Goal: Information Seeking & Learning: Learn about a topic

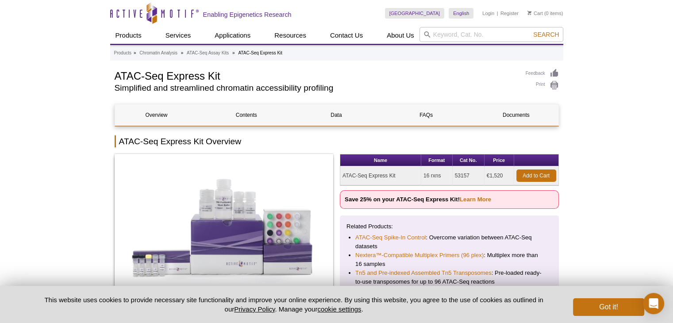
click at [407, 90] on h2 "Simplified and streamlined chromatin accessibility profiling" at bounding box center [316, 88] width 402 height 8
click at [527, 115] on link "Documents" at bounding box center [515, 114] width 83 height 21
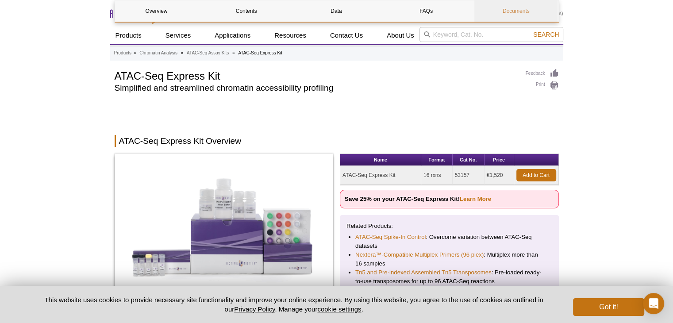
scroll to position [1713, 0]
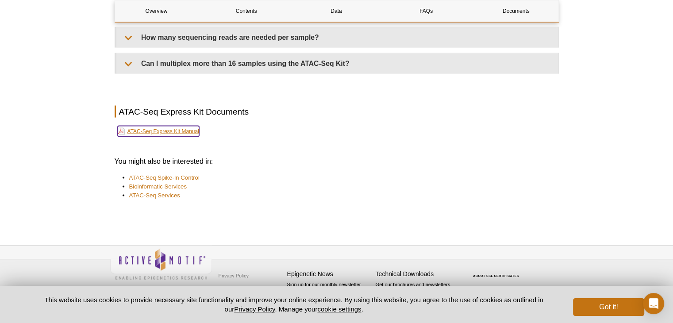
click at [189, 130] on link "ATAC-Seq Express Kit Manual" at bounding box center [158, 131] width 81 height 11
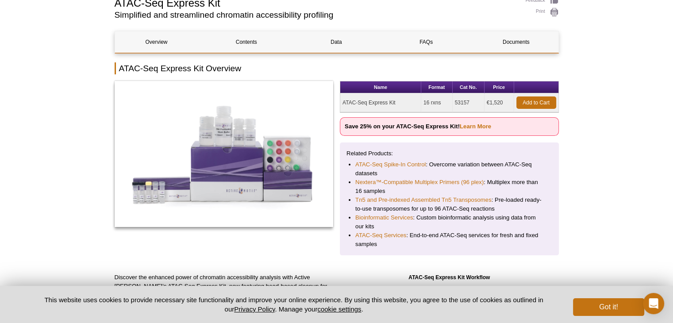
scroll to position [88, 0]
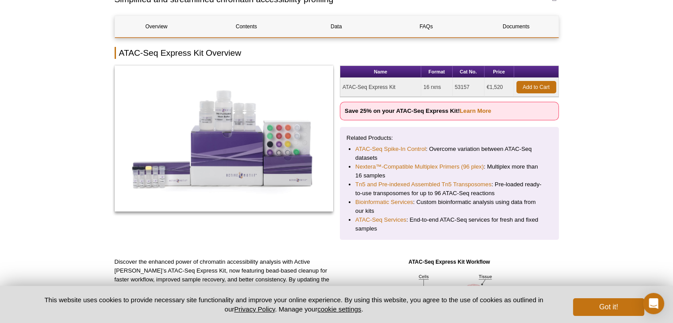
click at [417, 174] on li "Nextera™-Compatible Multiplex Primers (96 plex) : Multiplex more than 16 samples" at bounding box center [449, 171] width 188 height 18
drag, startPoint x: 417, startPoint y: 174, endPoint x: 428, endPoint y: 175, distance: 11.1
click at [428, 175] on li "Nextera™-Compatible Multiplex Primers (96 plex) : Multiplex more than 16 samples" at bounding box center [449, 171] width 188 height 18
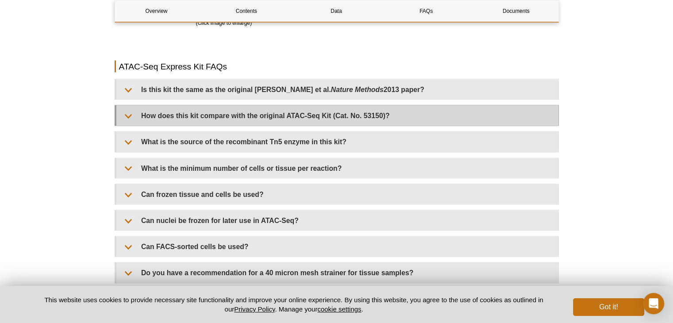
scroll to position [1813, 0]
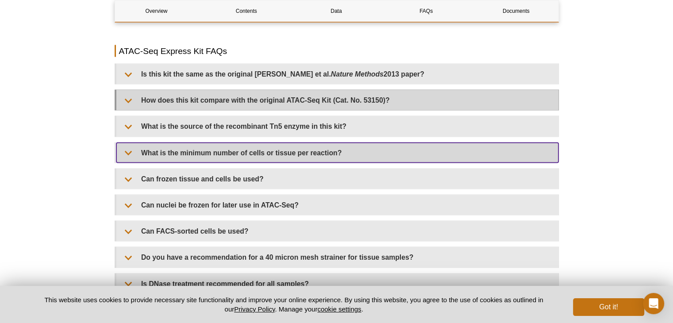
click at [454, 153] on summary "What is the minimum number of cells or tissue per reaction?" at bounding box center [337, 153] width 442 height 20
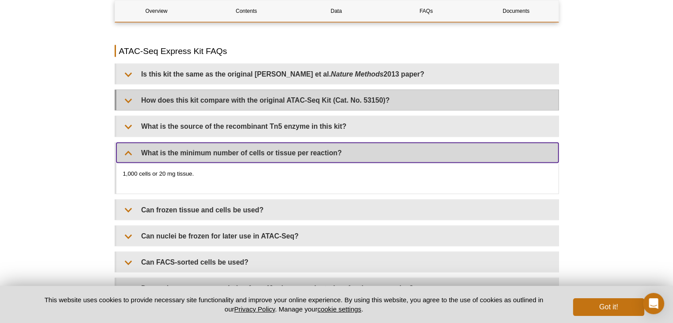
click at [454, 153] on summary "What is the minimum number of cells or tissue per reaction?" at bounding box center [337, 153] width 442 height 20
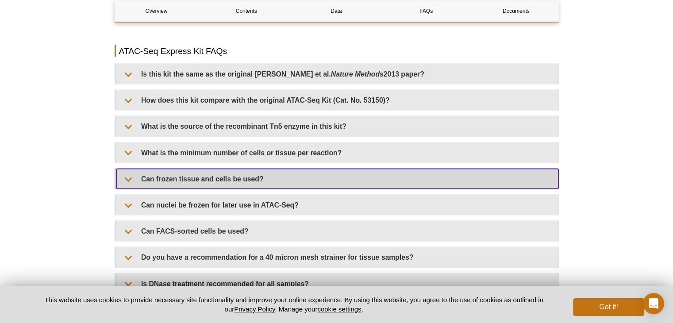
click at [402, 172] on summary "Can frozen tissue and cells be used?" at bounding box center [337, 179] width 442 height 20
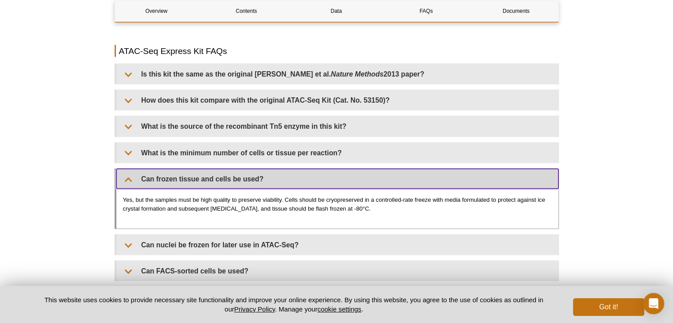
click at [402, 172] on summary "Can frozen tissue and cells be used?" at bounding box center [337, 179] width 442 height 20
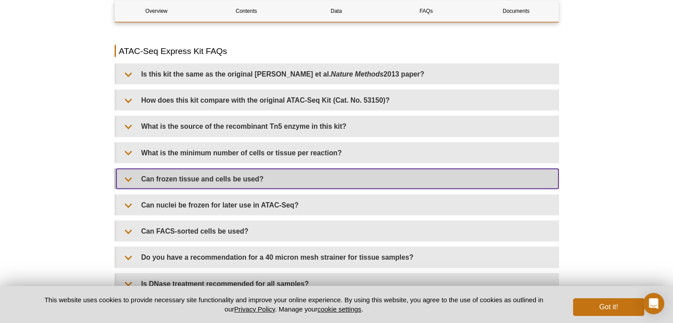
scroll to position [1858, 0]
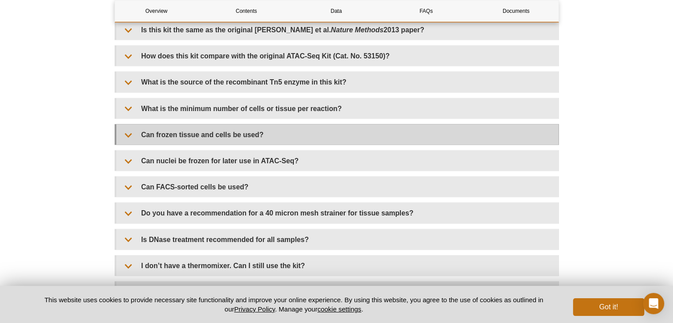
click at [402, 172] on div "Is this kit the same as the original [PERSON_NAME] et al. Nature Methods 2013 p…" at bounding box center [337, 205] width 444 height 372
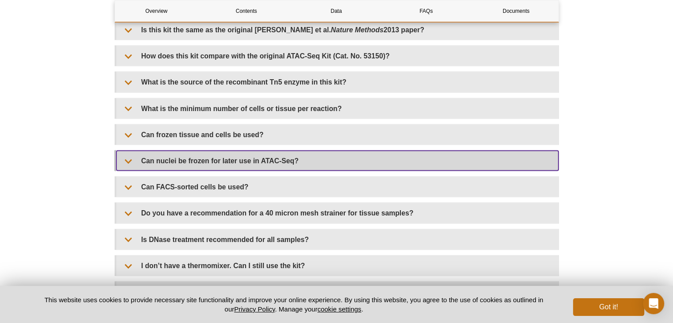
click at [395, 164] on summary "Can nuclei be frozen for later use in ATAC-Seq?" at bounding box center [337, 161] width 442 height 20
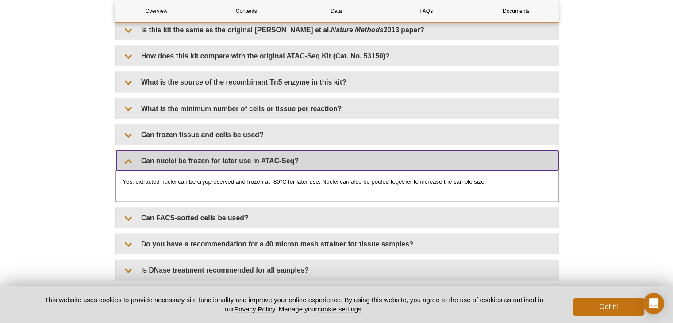
click at [395, 164] on summary "Can nuclei be frozen for later use in ATAC-Seq?" at bounding box center [337, 161] width 442 height 20
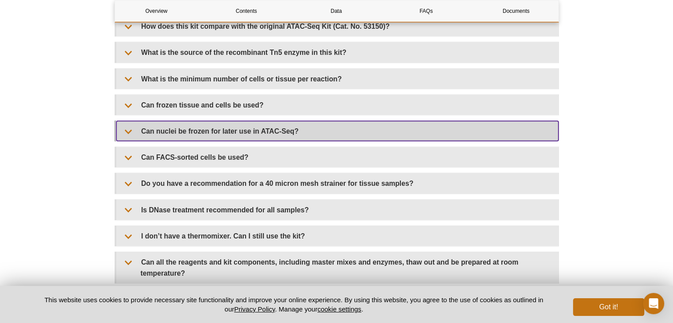
scroll to position [1902, 0]
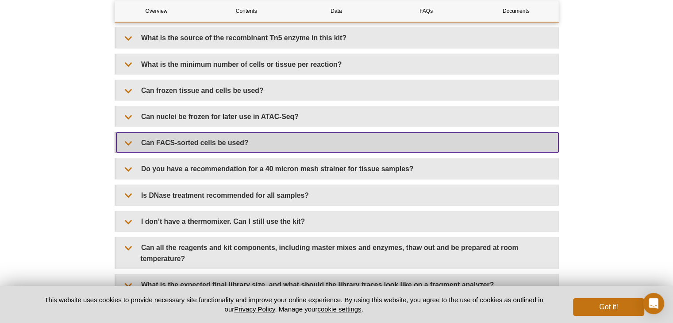
click at [400, 149] on summary "Can FACS-sorted cells be used?" at bounding box center [337, 143] width 442 height 20
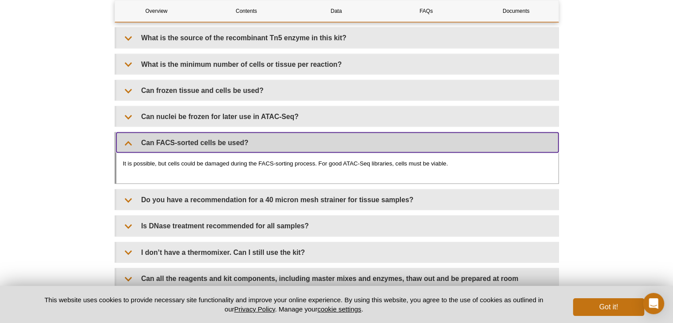
click at [400, 149] on summary "Can FACS-sorted cells be used?" at bounding box center [337, 143] width 442 height 20
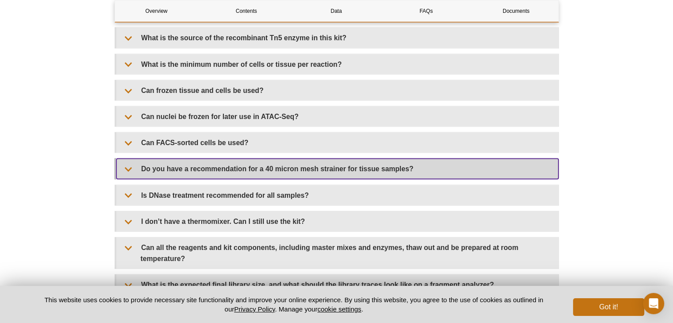
click at [396, 165] on summary "Do you have a recommendation for a 40 micron mesh strainer for tissue samples?" at bounding box center [337, 169] width 442 height 20
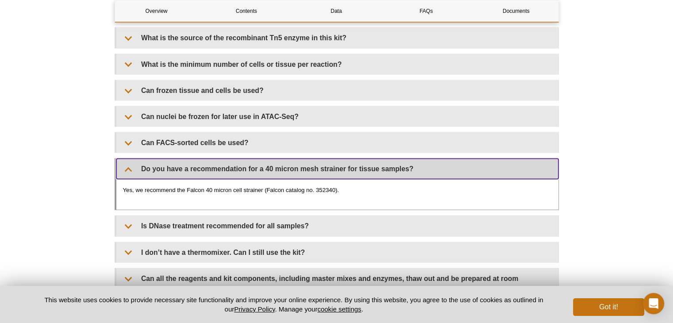
click at [396, 165] on summary "Do you have a recommendation for a 40 micron mesh strainer for tissue samples?" at bounding box center [337, 169] width 442 height 20
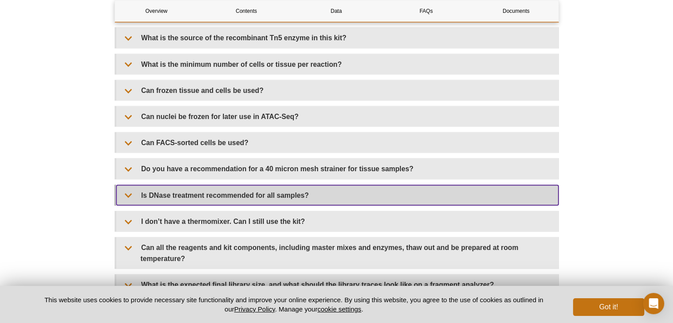
click at [387, 186] on summary "Is DNase treatment recommended for all samples?" at bounding box center [337, 195] width 442 height 20
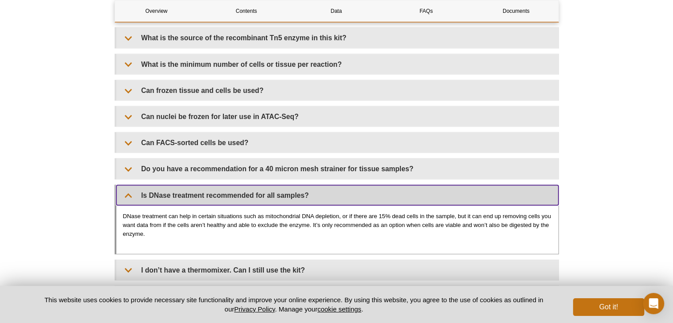
click at [387, 186] on summary "Is DNase treatment recommended for all samples?" at bounding box center [337, 195] width 442 height 20
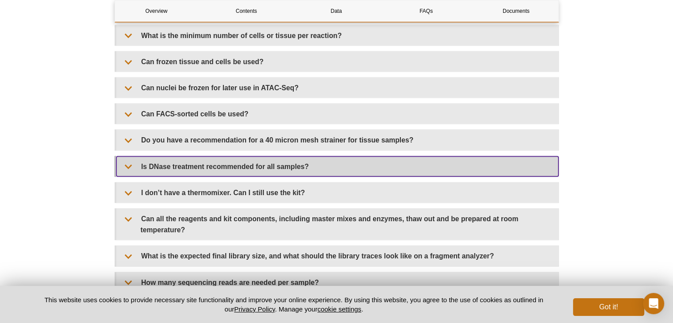
scroll to position [1946, 0]
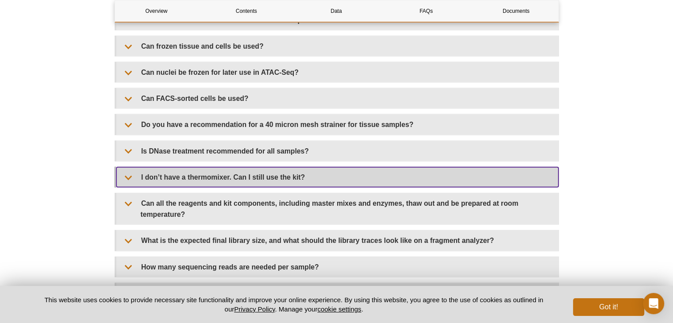
click at [387, 178] on summary "I don’t have a thermomixer. Can I still use the kit?" at bounding box center [337, 177] width 442 height 20
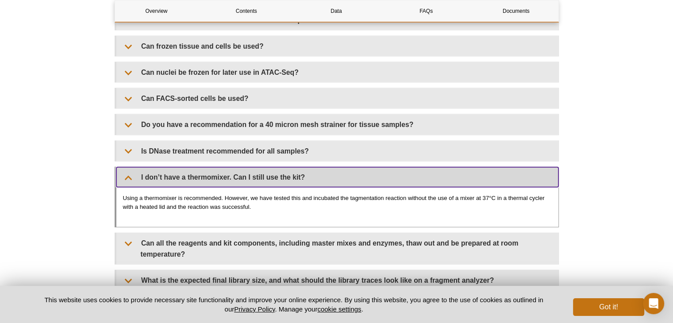
click at [387, 178] on summary "I don’t have a thermomixer. Can I still use the kit?" at bounding box center [337, 177] width 442 height 20
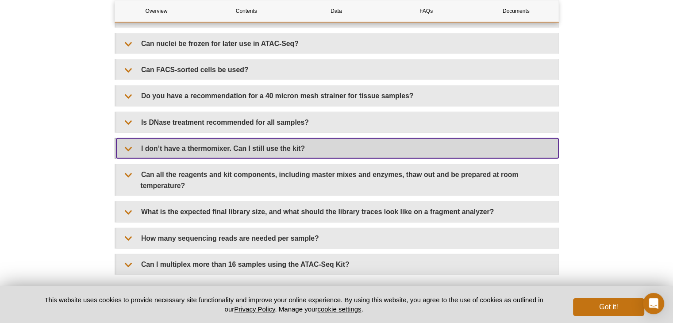
scroll to position [1990, 0]
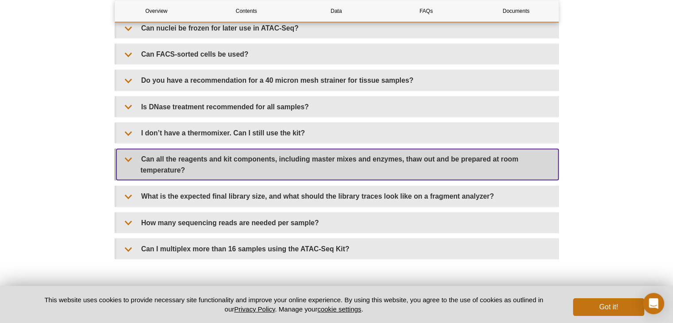
click at [391, 171] on summary "Can all the reagents and kit components, including master mixes and enzymes, th…" at bounding box center [337, 164] width 442 height 31
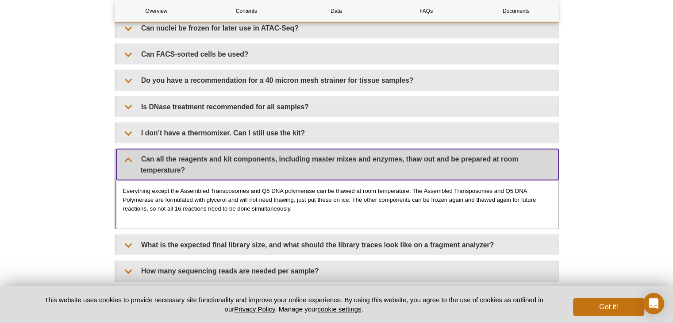
click at [391, 171] on summary "Can all the reagents and kit components, including master mixes and enzymes, th…" at bounding box center [337, 164] width 442 height 31
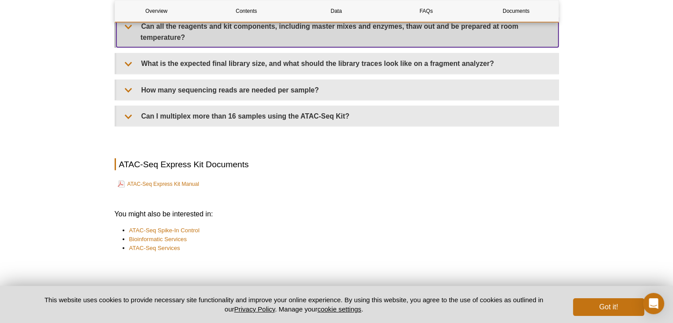
scroll to position [2173, 0]
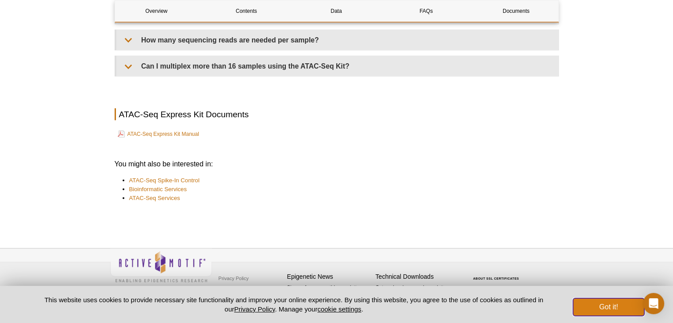
click at [611, 311] on button "Got it!" at bounding box center [608, 307] width 71 height 18
